Goal: Task Accomplishment & Management: Complete application form

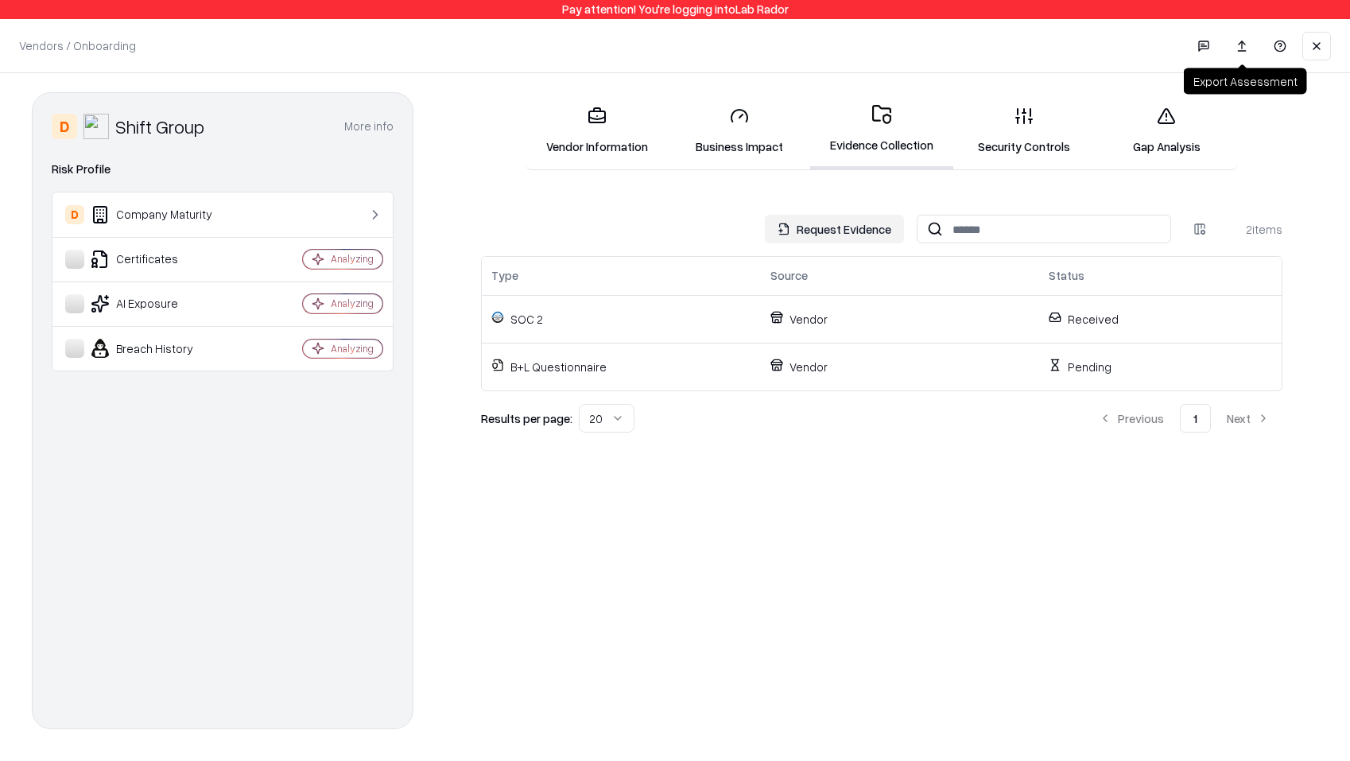
click at [1242, 48] on link at bounding box center [1242, 46] width 32 height 29
click at [1233, 46] on link at bounding box center [1242, 46] width 32 height 29
click at [1247, 54] on link at bounding box center [1242, 46] width 32 height 29
click at [1236, 43] on link at bounding box center [1242, 46] width 32 height 29
click at [884, 45] on div "Vendors / Onboarding Changes Saved" at bounding box center [675, 45] width 1350 height 53
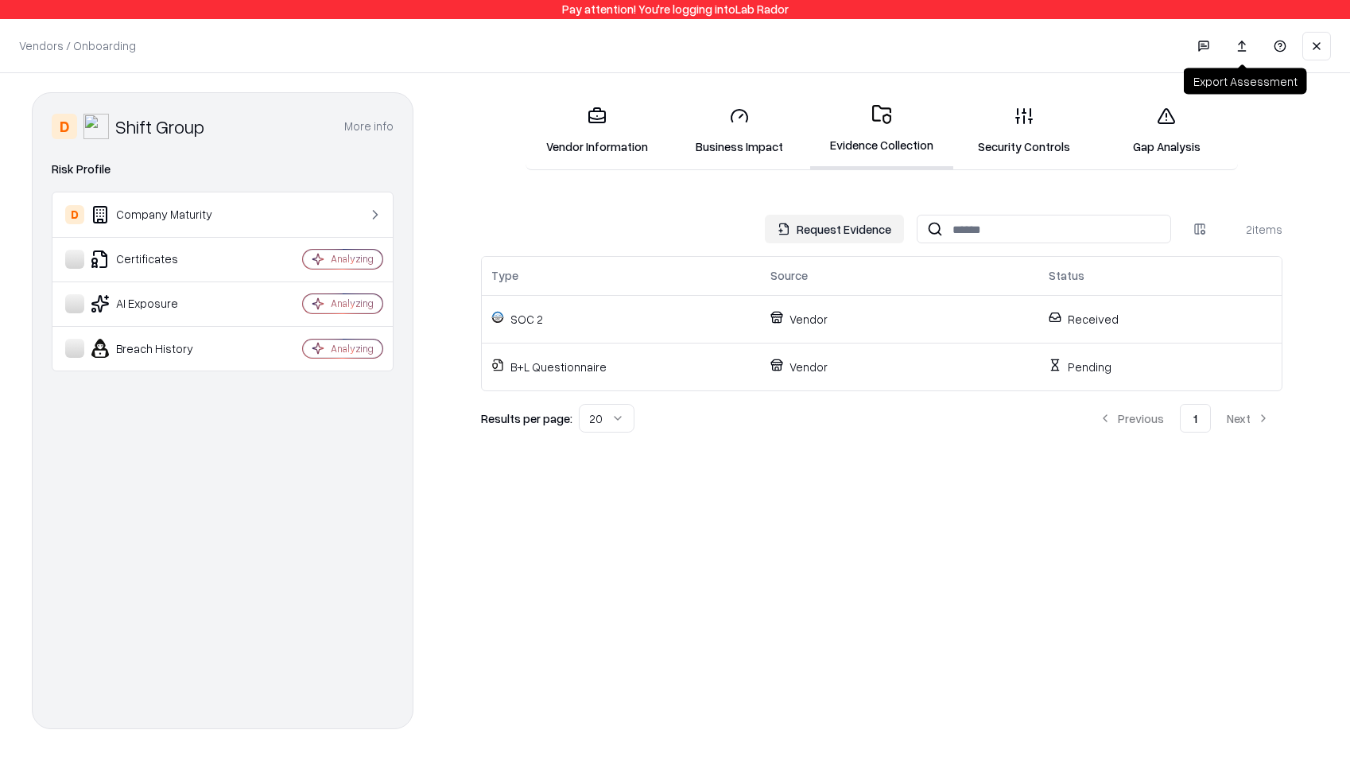
click at [1242, 47] on link at bounding box center [1242, 46] width 32 height 29
